Goal: Information Seeking & Learning: Check status

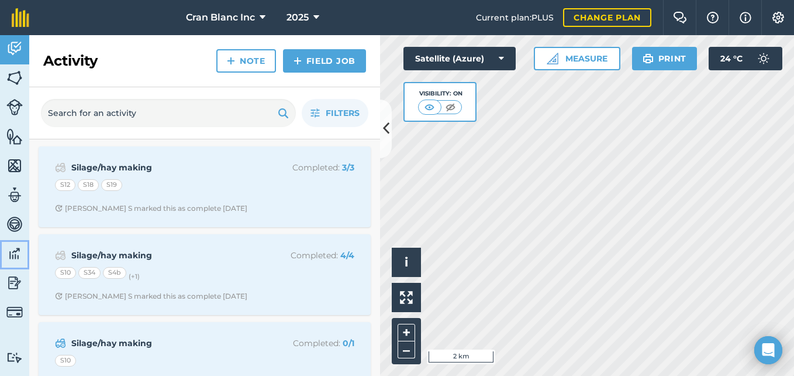
click at [12, 257] on img at bounding box center [14, 254] width 16 height 18
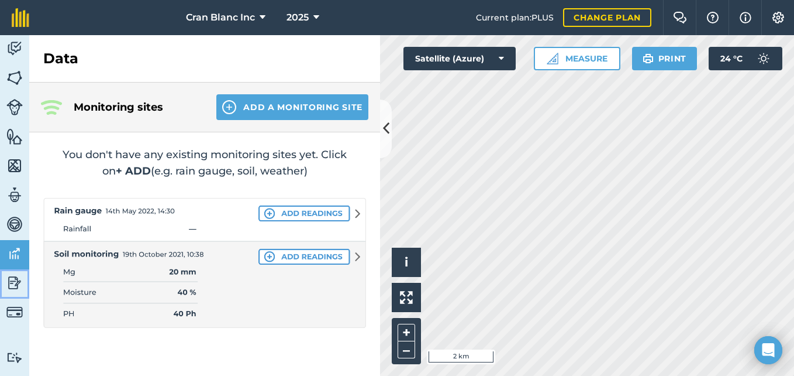
click at [14, 282] on img at bounding box center [14, 283] width 16 height 18
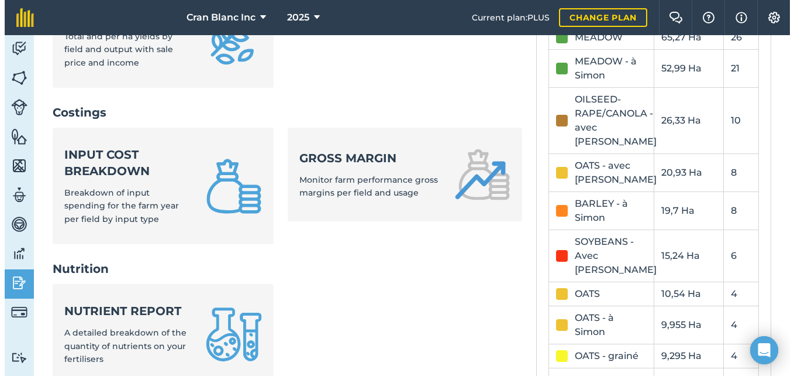
scroll to position [246, 0]
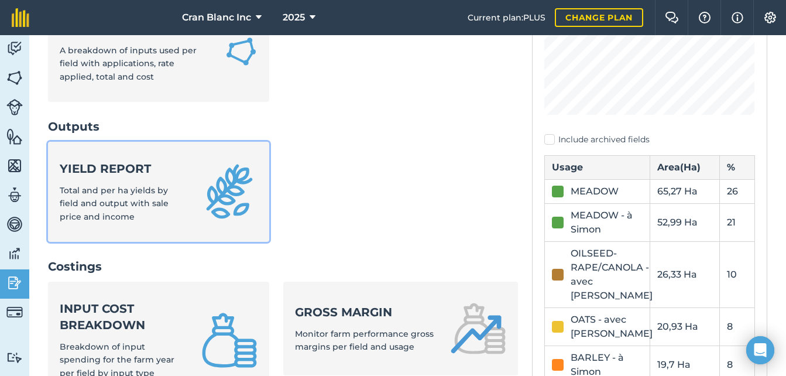
click at [101, 201] on span "Total and per ha yields by field and output with sale price and income" at bounding box center [114, 203] width 109 height 37
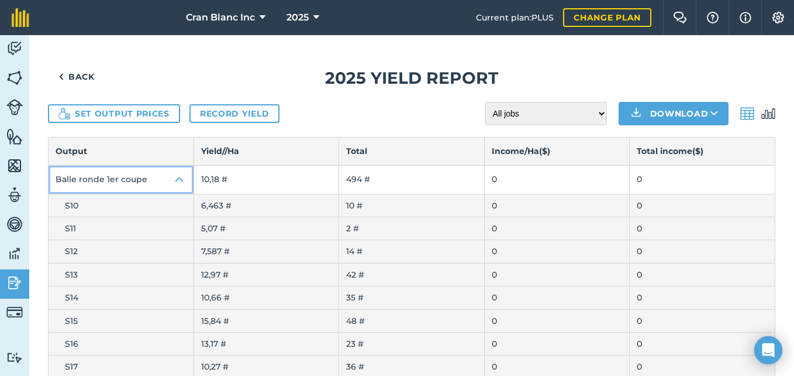
click at [175, 181] on img at bounding box center [180, 180] width 14 height 14
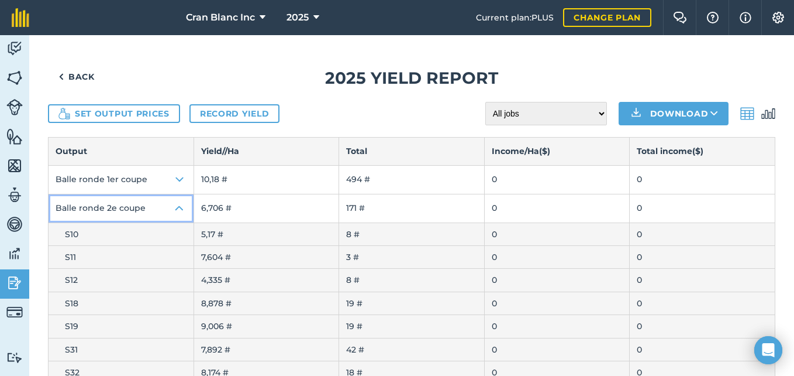
click at [177, 207] on img at bounding box center [180, 208] width 14 height 14
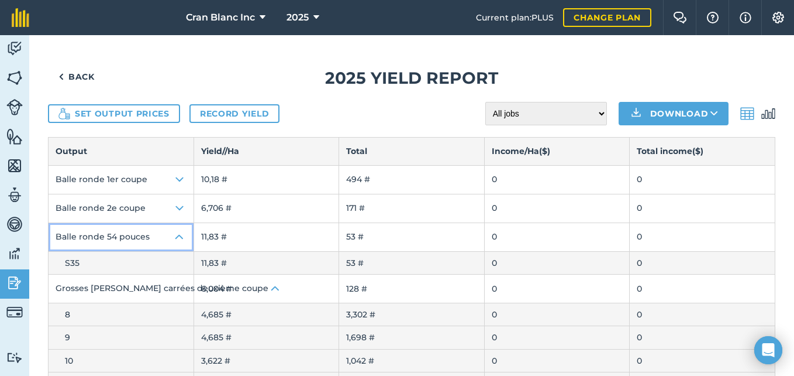
click at [180, 235] on img at bounding box center [180, 237] width 14 height 14
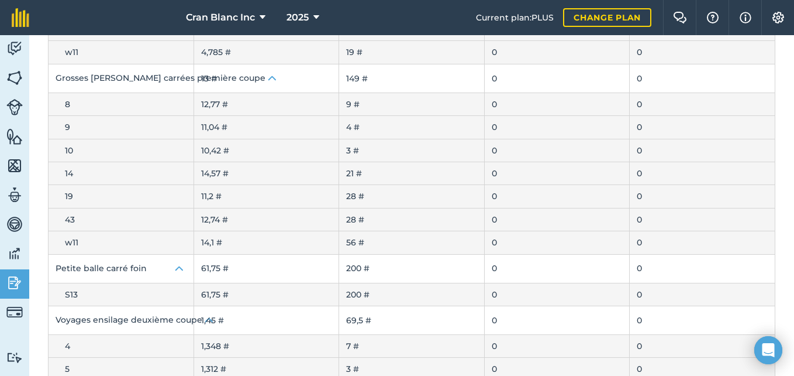
scroll to position [405, 0]
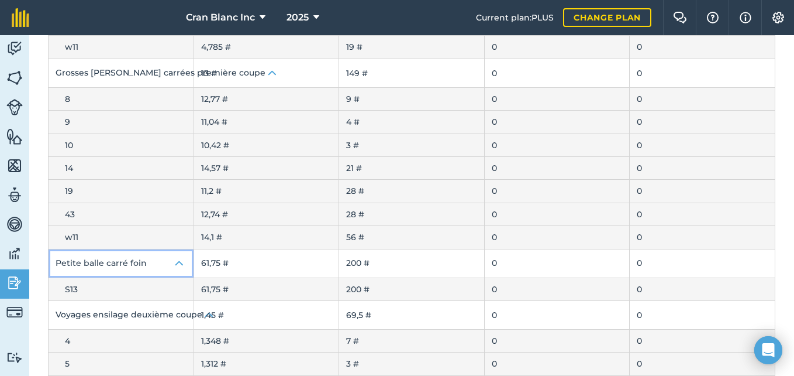
click at [180, 260] on img at bounding box center [180, 263] width 14 height 14
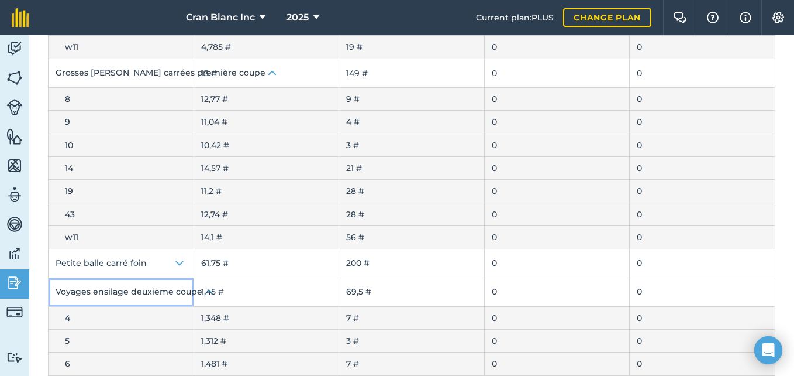
click at [185, 293] on button "Voyages ensilage deuxième coupe" at bounding box center [121, 292] width 145 height 28
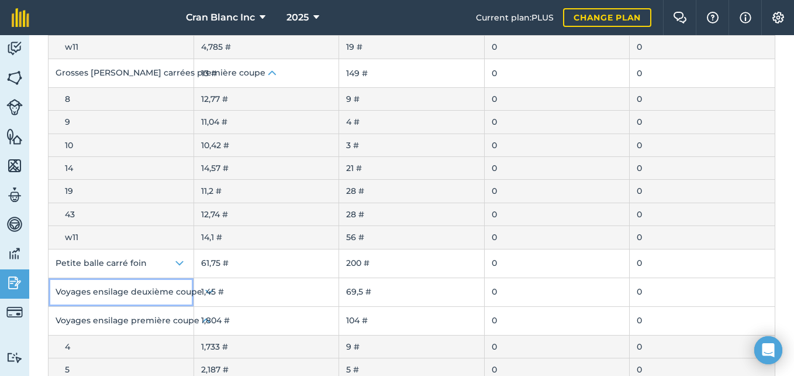
click at [185, 293] on button "Voyages ensilage deuxième coupe" at bounding box center [121, 292] width 145 height 28
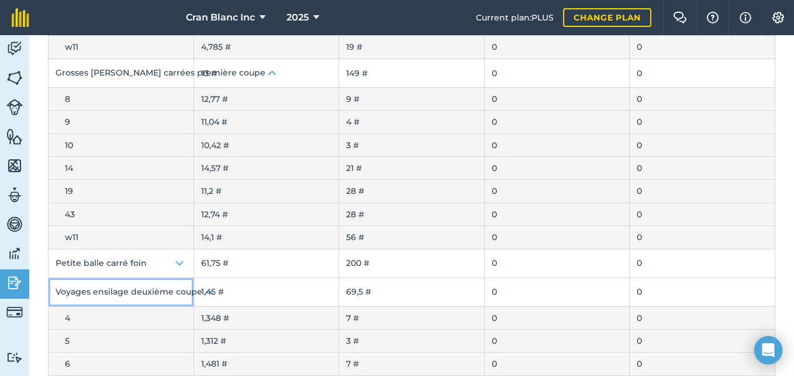
click at [187, 290] on button "Voyages ensilage deuxième coupe" at bounding box center [121, 292] width 145 height 28
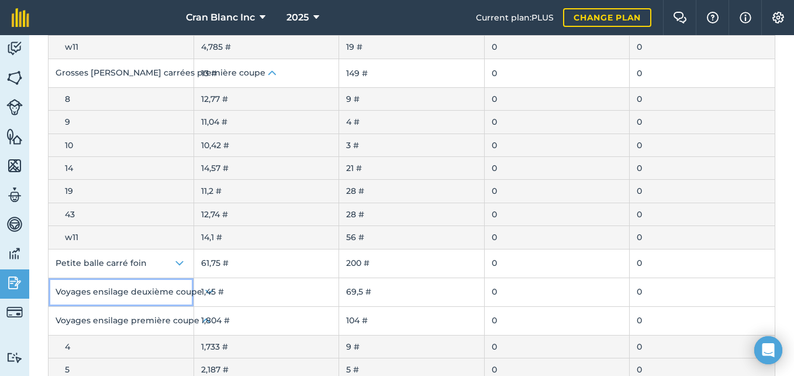
click at [185, 291] on button "Voyages ensilage deuxième coupe" at bounding box center [121, 292] width 145 height 28
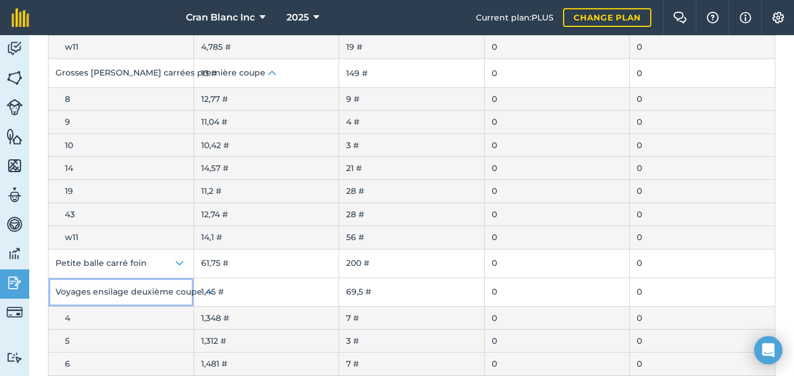
click at [185, 291] on button "Voyages ensilage deuxième coupe" at bounding box center [121, 292] width 145 height 28
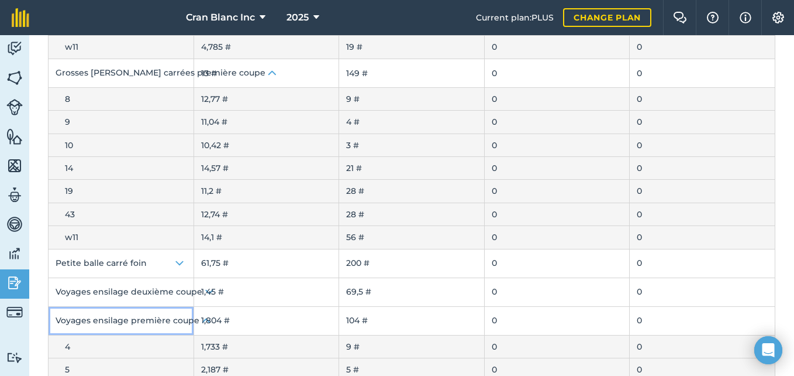
click at [187, 318] on button "Voyages ensilage première coupe" at bounding box center [121, 321] width 145 height 28
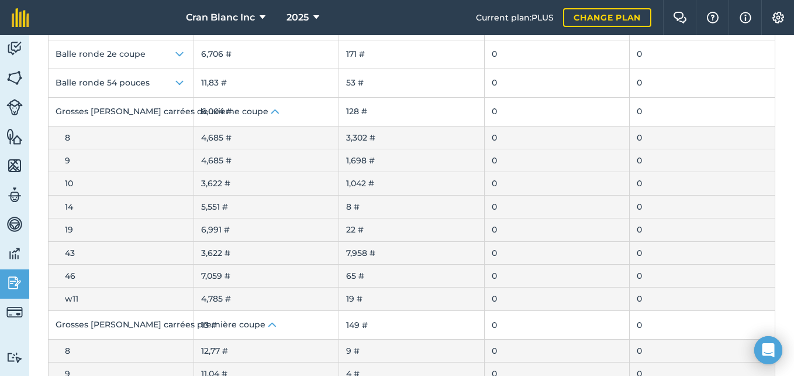
scroll to position [0, 0]
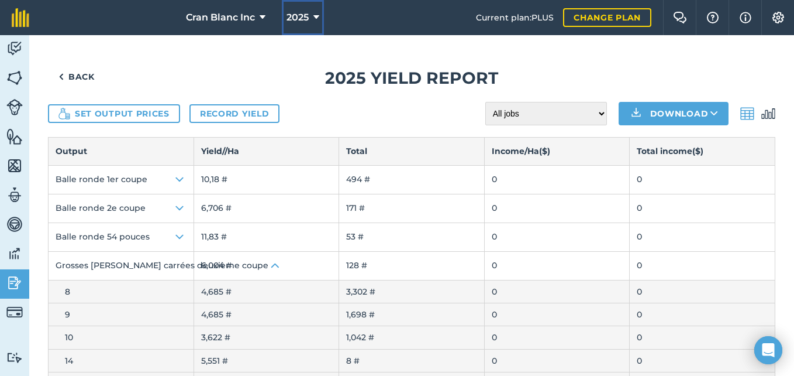
click at [316, 18] on icon at bounding box center [317, 18] width 6 height 14
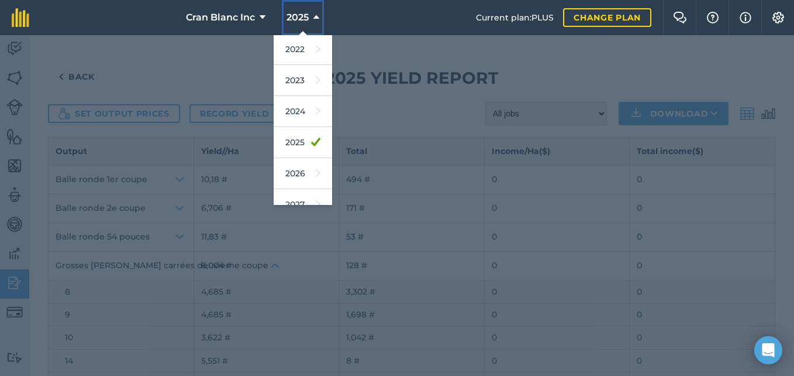
scroll to position [164, 0]
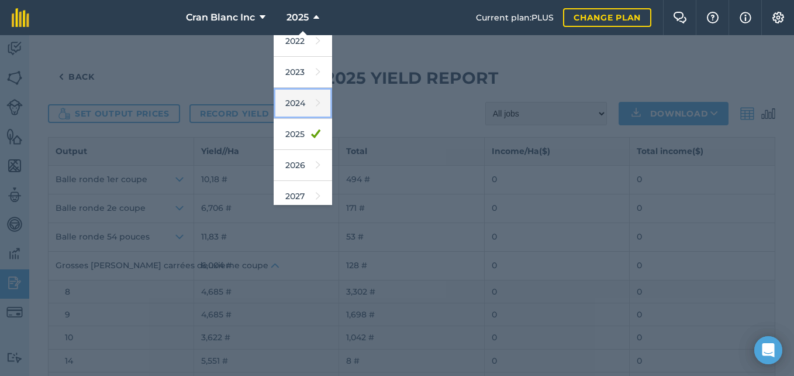
click at [297, 101] on link "2024" at bounding box center [303, 103] width 58 height 31
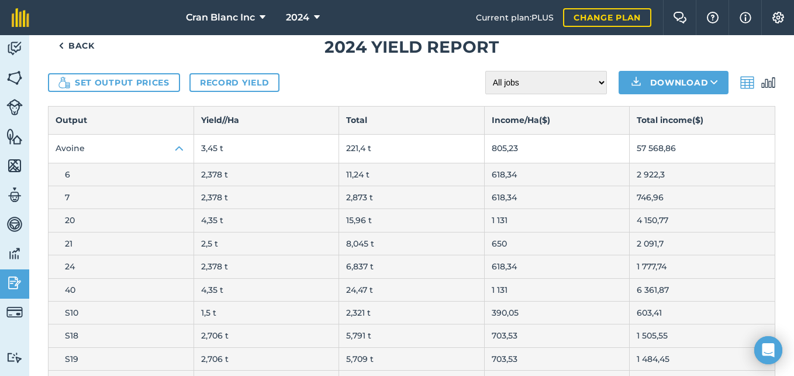
scroll to position [0, 0]
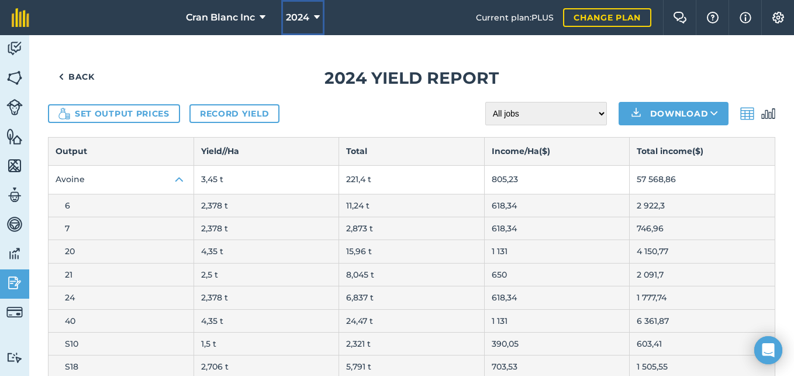
click at [318, 18] on icon at bounding box center [317, 18] width 6 height 14
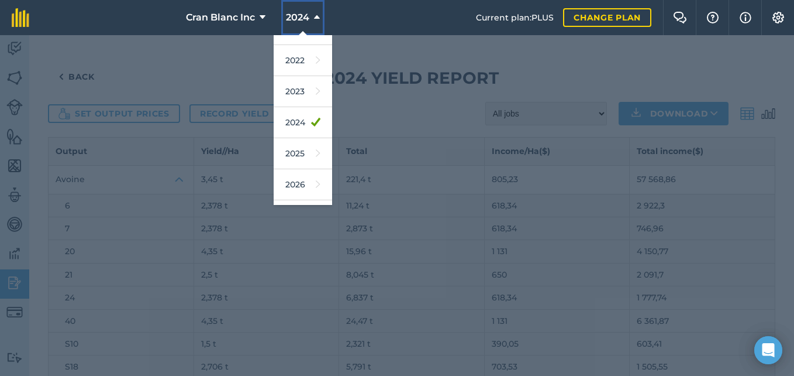
scroll to position [148, 0]
click at [304, 150] on link "2025" at bounding box center [303, 150] width 58 height 31
